Goal: Browse casually

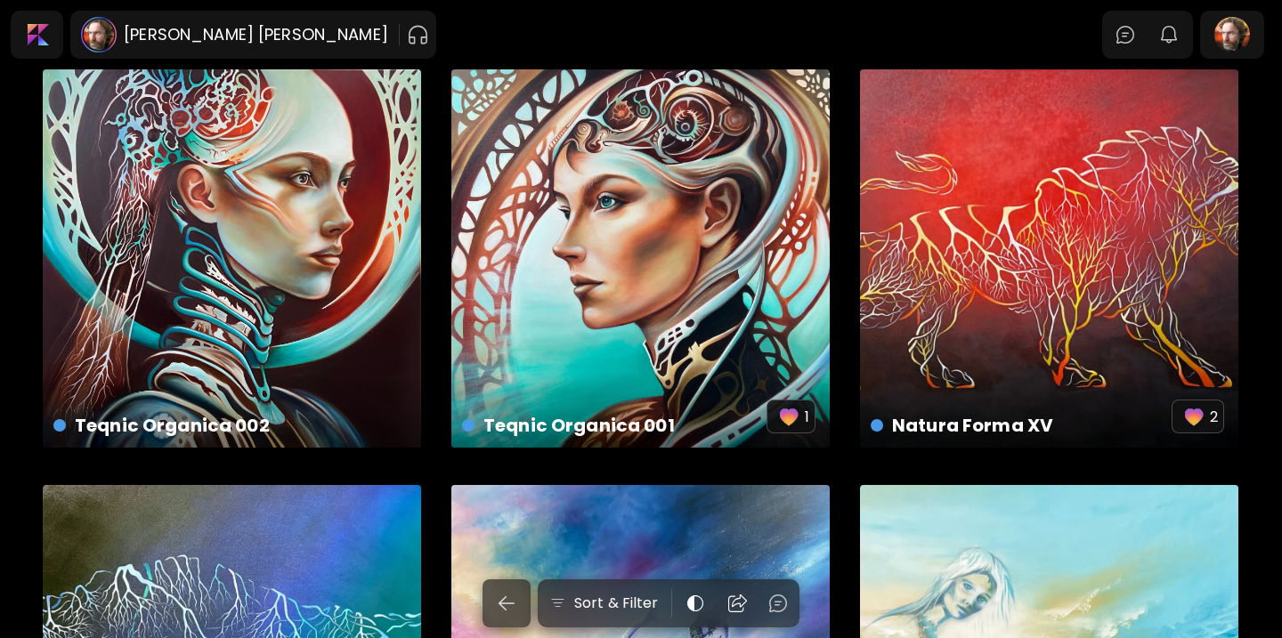
click at [213, 193] on div "Teqnic Organica 002 £ 3,300 | 91 x 91 cm" at bounding box center [232, 258] width 378 height 378
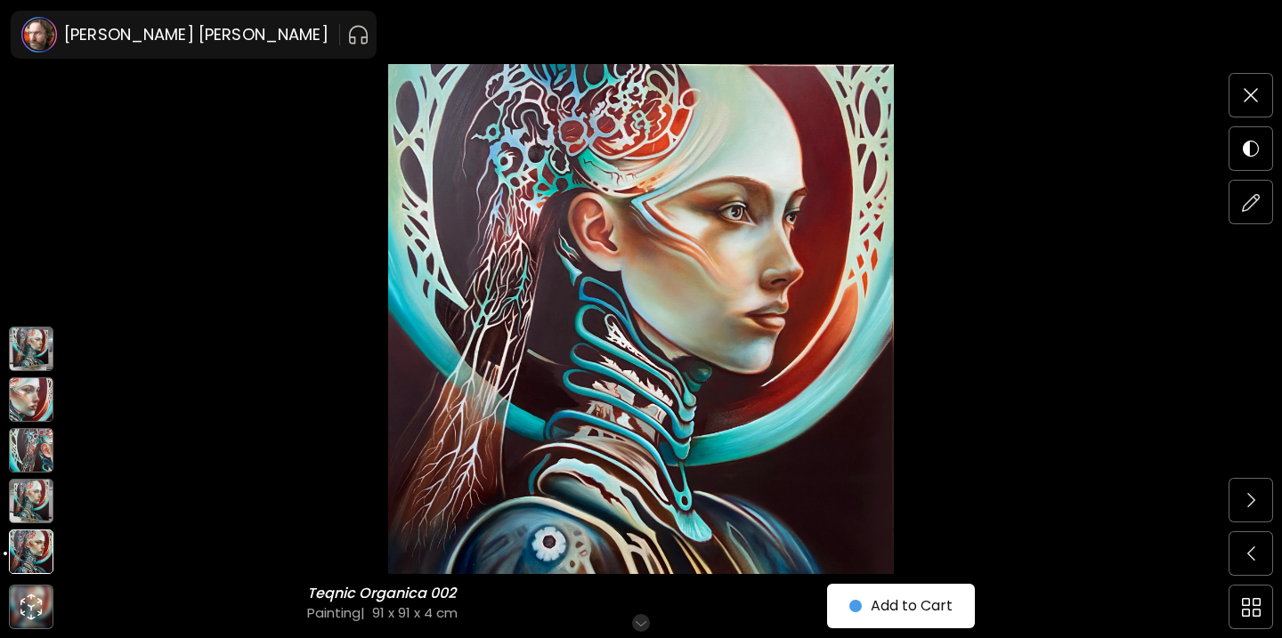
click at [33, 492] on img at bounding box center [31, 501] width 45 height 45
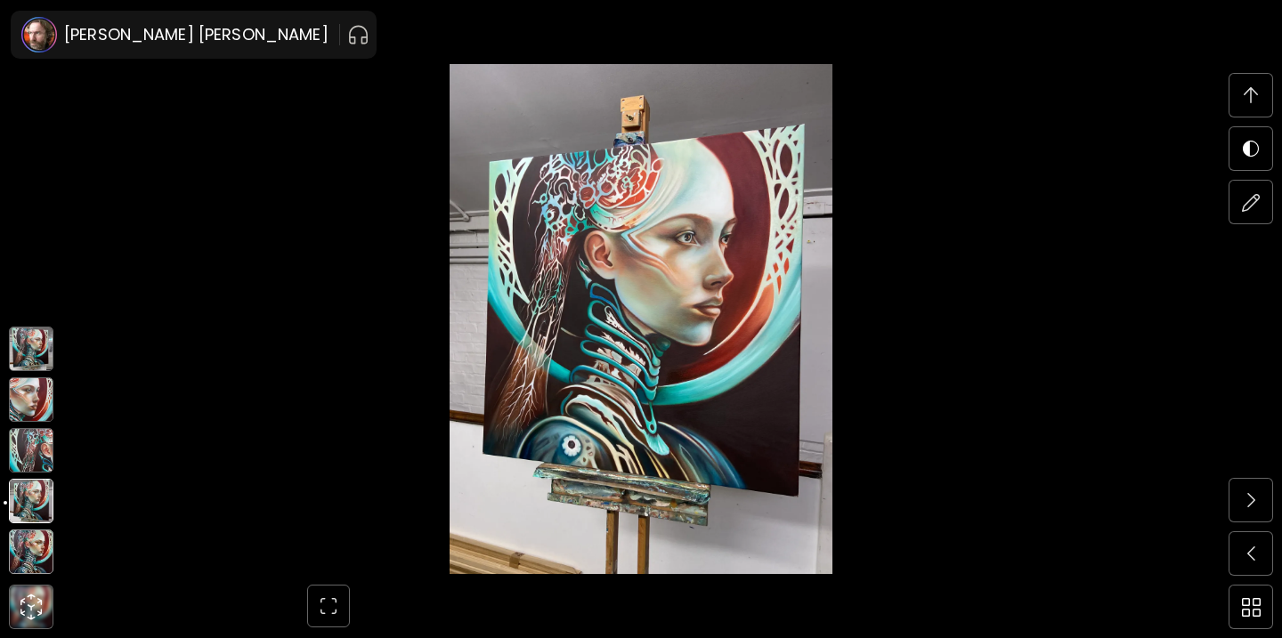
click at [33, 454] on img at bounding box center [31, 450] width 45 height 45
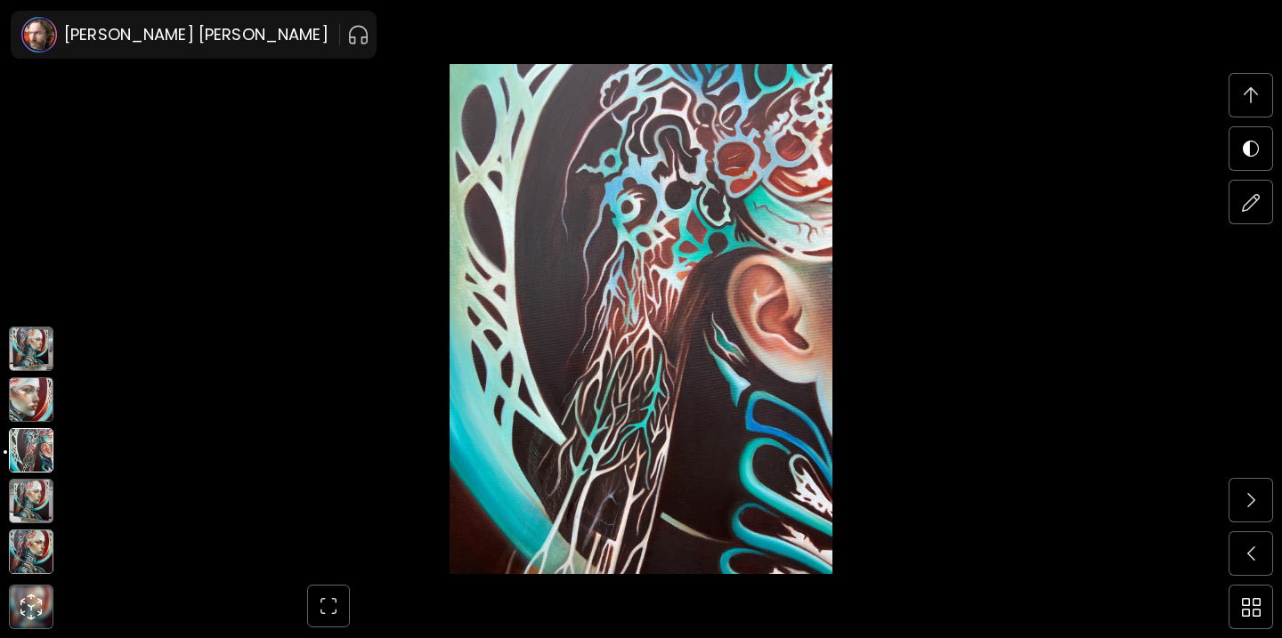
click at [36, 401] on img at bounding box center [31, 399] width 45 height 45
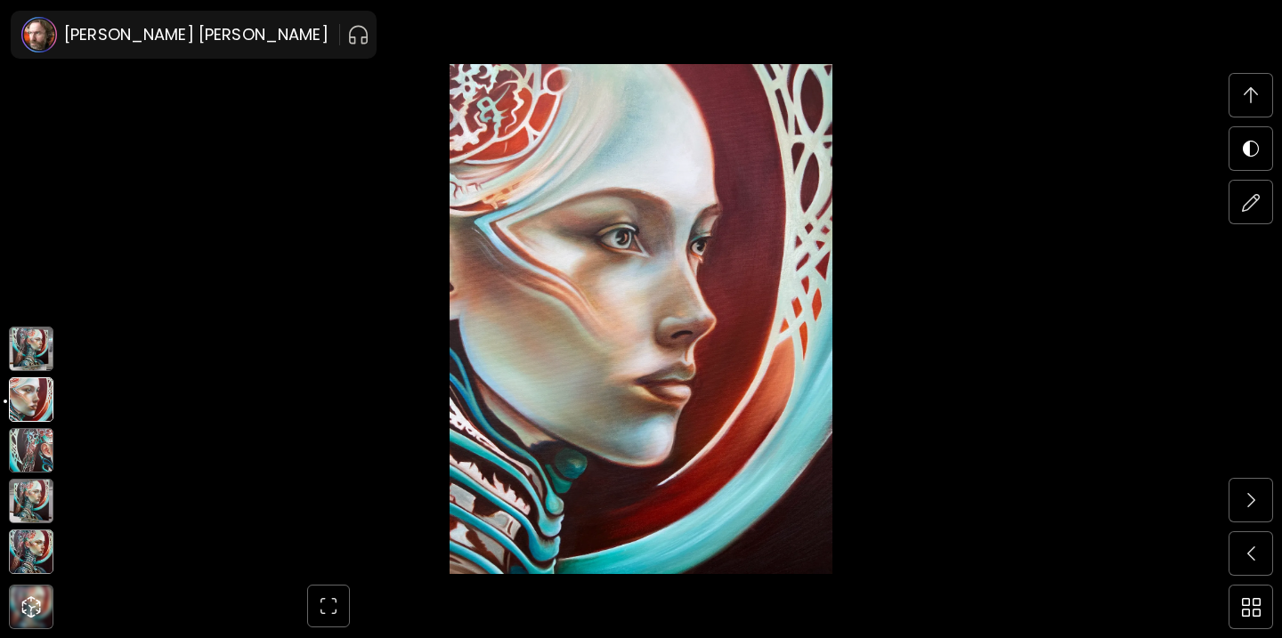
click at [36, 361] on img at bounding box center [31, 349] width 45 height 45
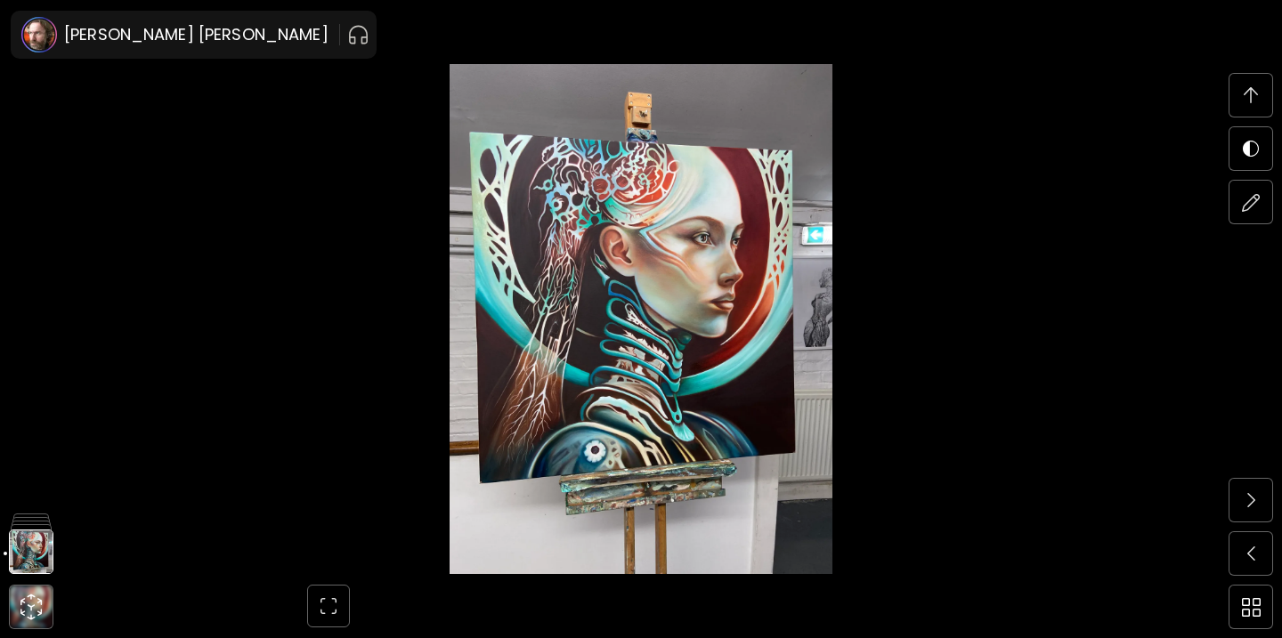
click at [1236, 98] on span at bounding box center [1250, 95] width 37 height 37
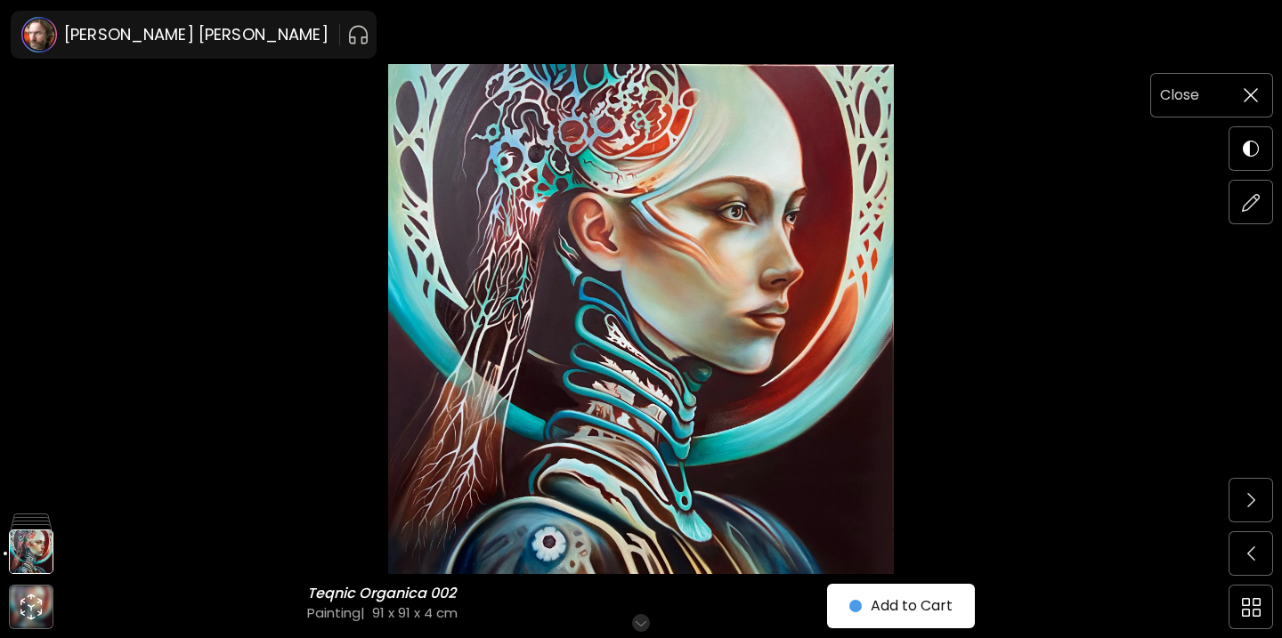
click at [1173, 97] on h6 "Close" at bounding box center [1179, 95] width 39 height 23
